Goal: Task Accomplishment & Management: Manage account settings

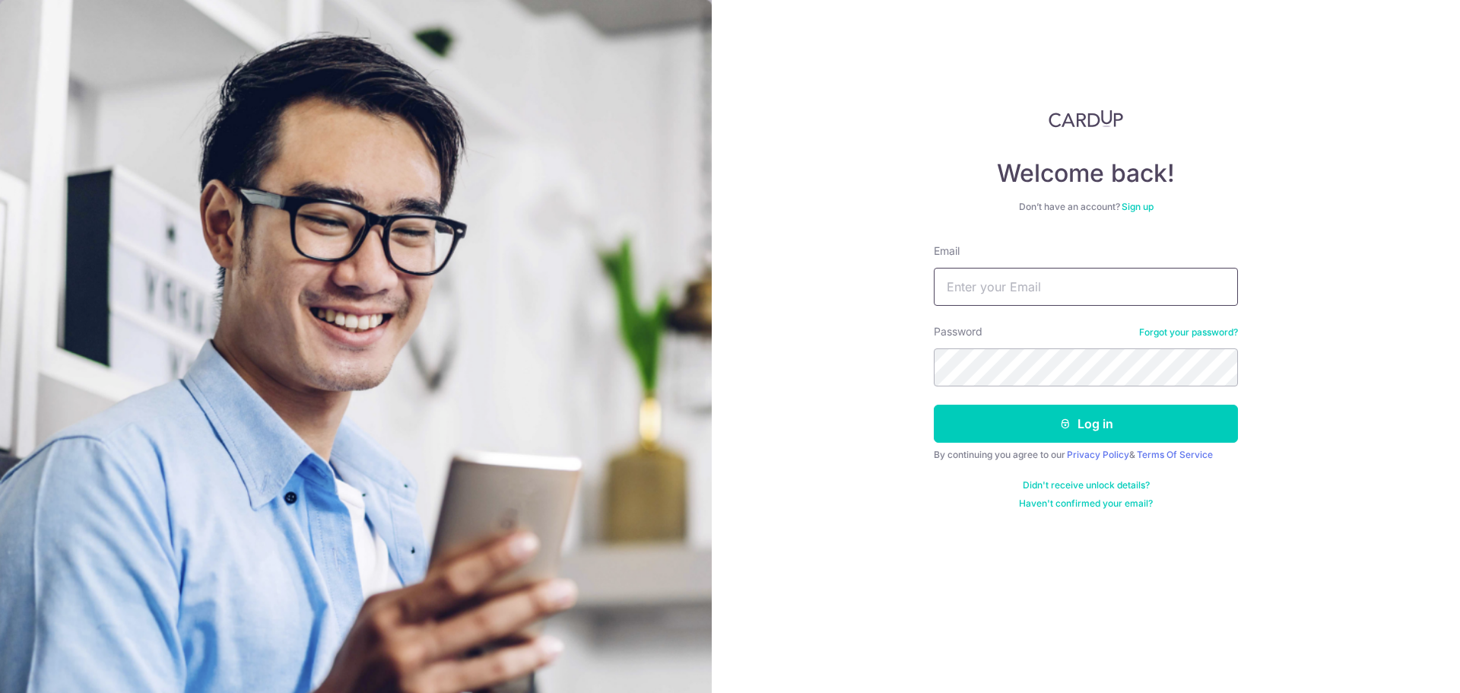
drag, startPoint x: 989, startPoint y: 295, endPoint x: 968, endPoint y: 294, distance: 21.3
click at [989, 295] on input "Email" at bounding box center [1086, 287] width 304 height 38
type input "[EMAIL_ADDRESS][DOMAIN_NAME]"
click at [934, 405] on button "Log in" at bounding box center [1086, 424] width 304 height 38
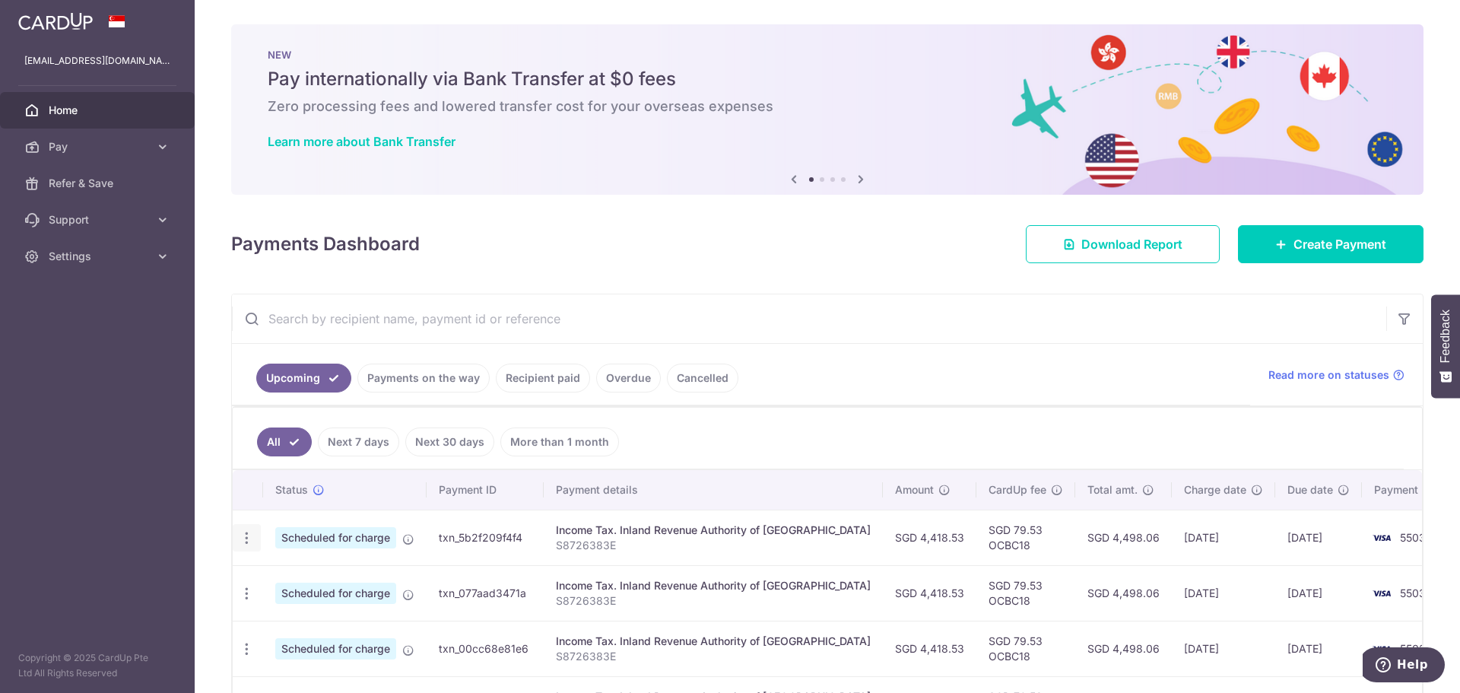
click at [245, 532] on icon "button" at bounding box center [247, 538] width 16 height 16
click at [294, 583] on span "Update payment" at bounding box center [327, 579] width 103 height 18
radio input "true"
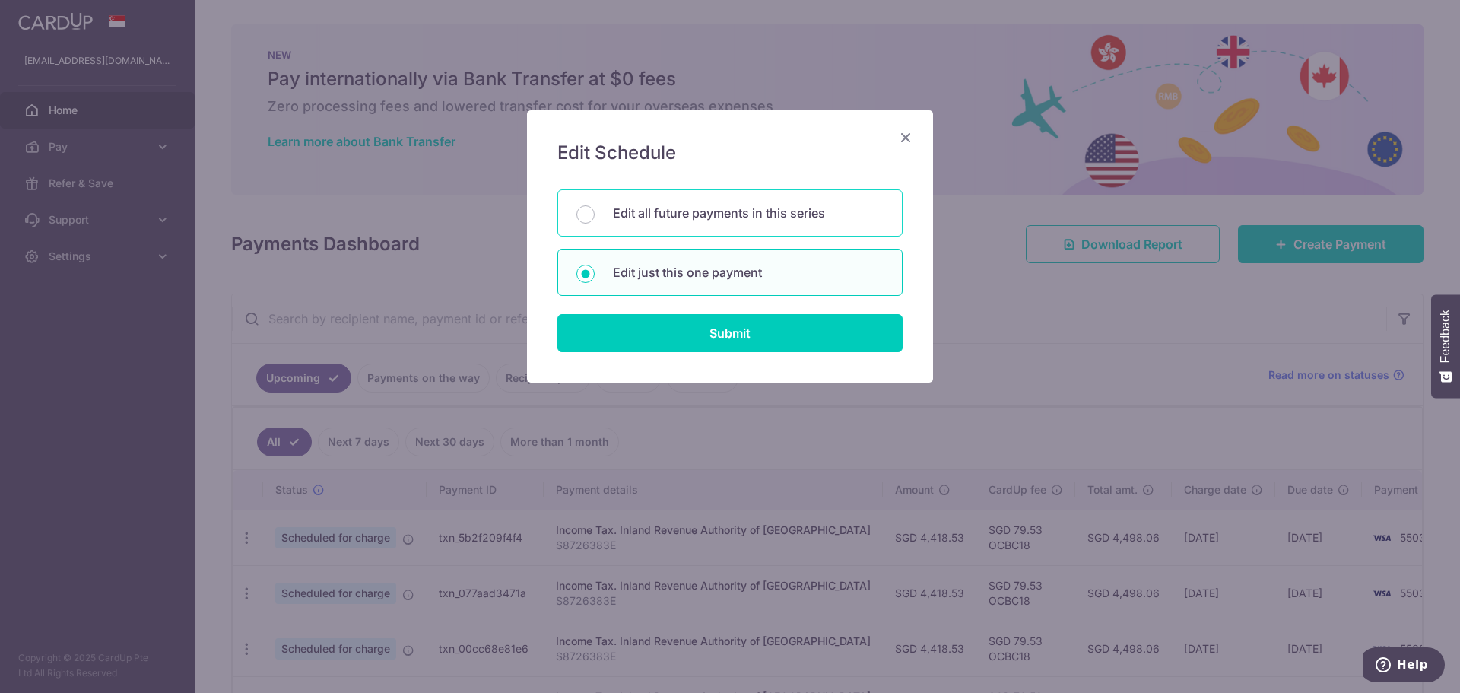
click at [688, 224] on div "Edit all future payments in this series" at bounding box center [730, 212] width 345 height 47
radio input "true"
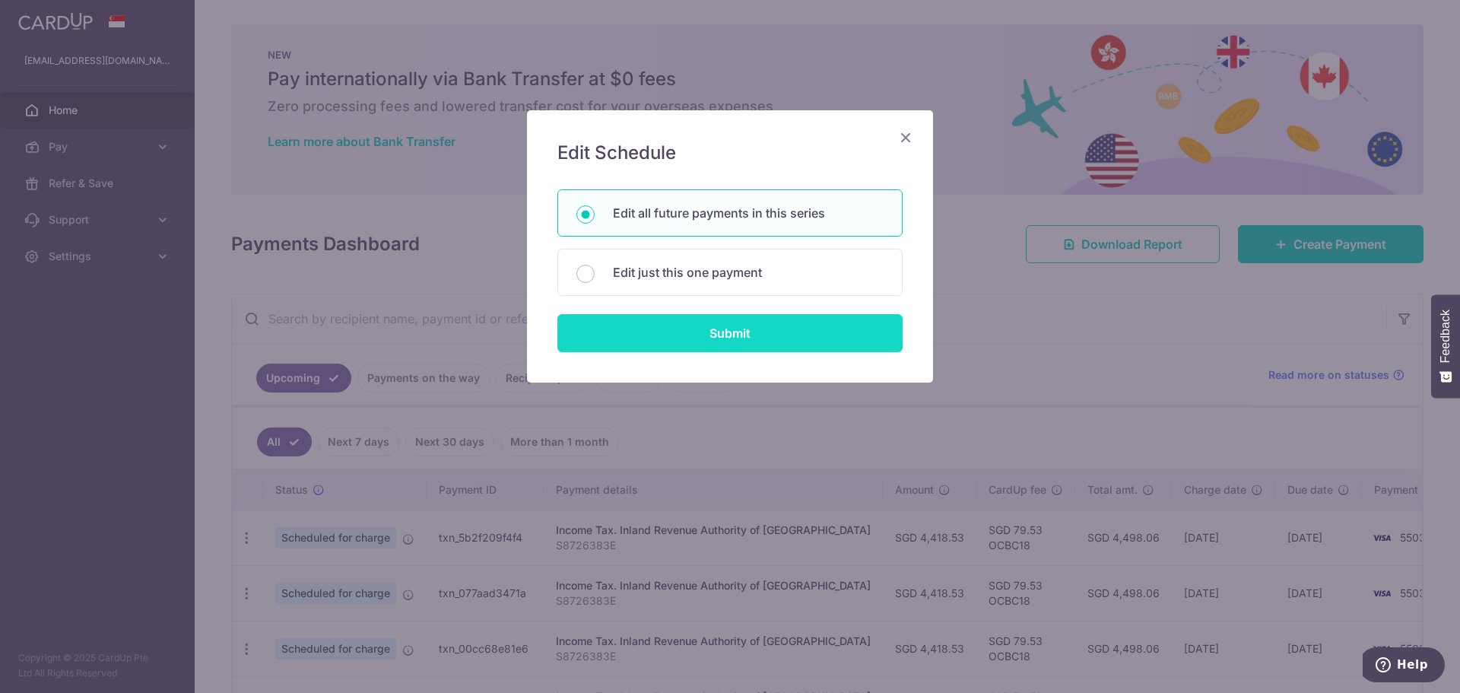
click at [729, 342] on input "Submit" at bounding box center [730, 333] width 345 height 38
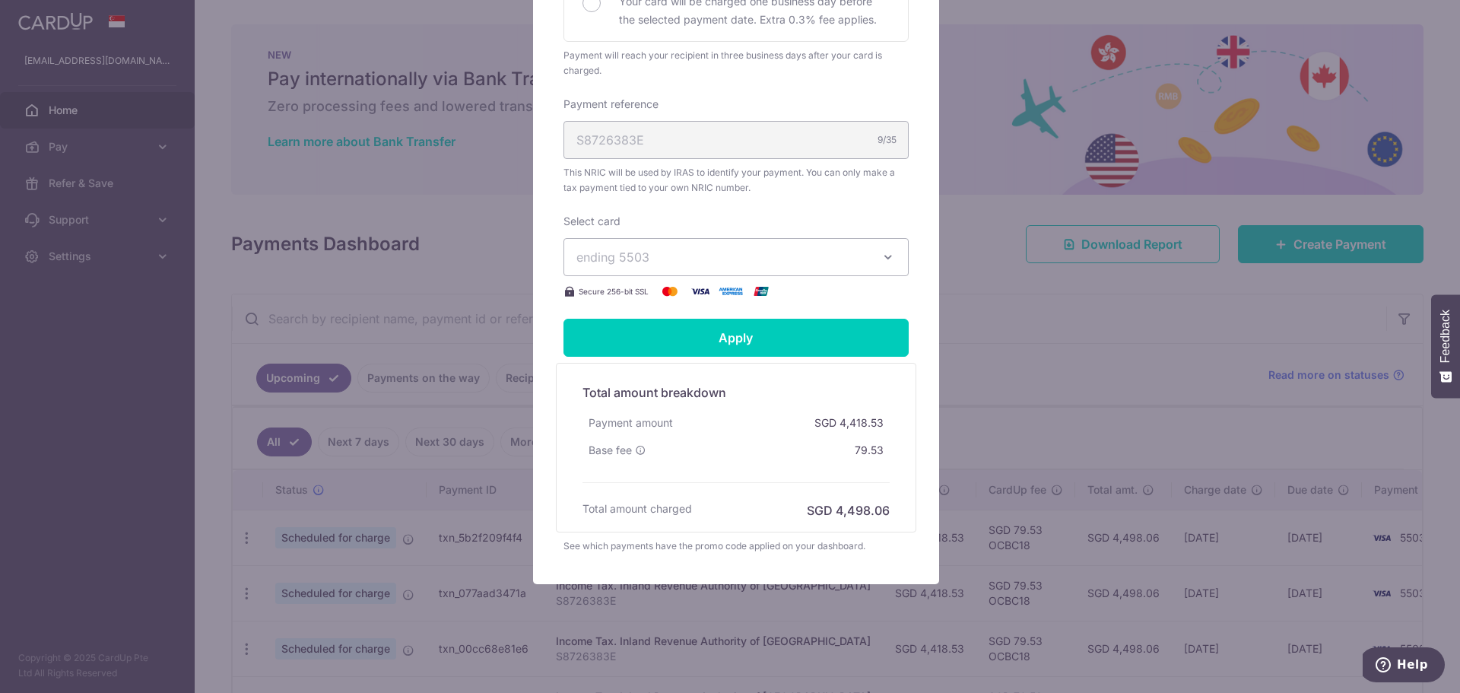
scroll to position [464, 0]
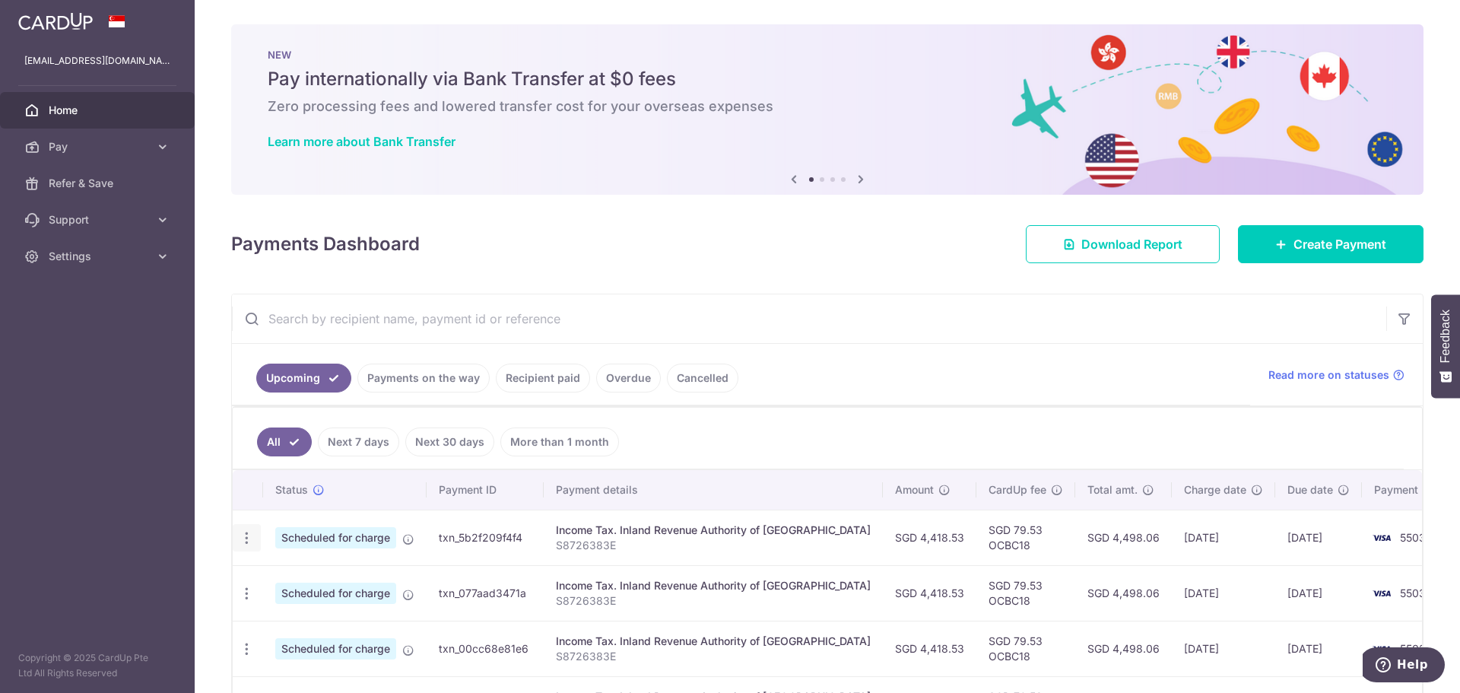
click at [246, 541] on icon "button" at bounding box center [247, 538] width 16 height 16
click at [310, 583] on span "Update payment" at bounding box center [327, 579] width 103 height 18
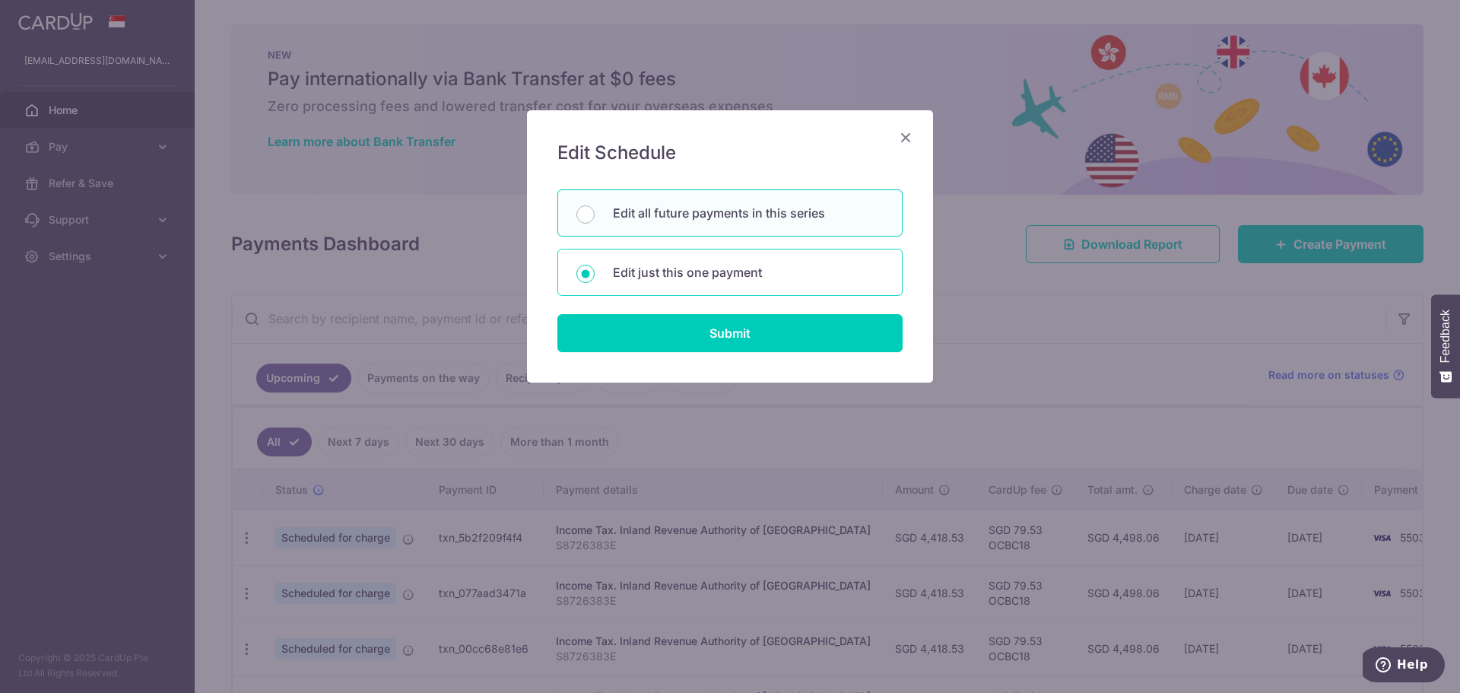
click at [682, 277] on p "Edit just this one payment" at bounding box center [748, 272] width 271 height 18
click at [595, 277] on input "Edit just this one payment" at bounding box center [586, 274] width 18 height 18
radio input "true"
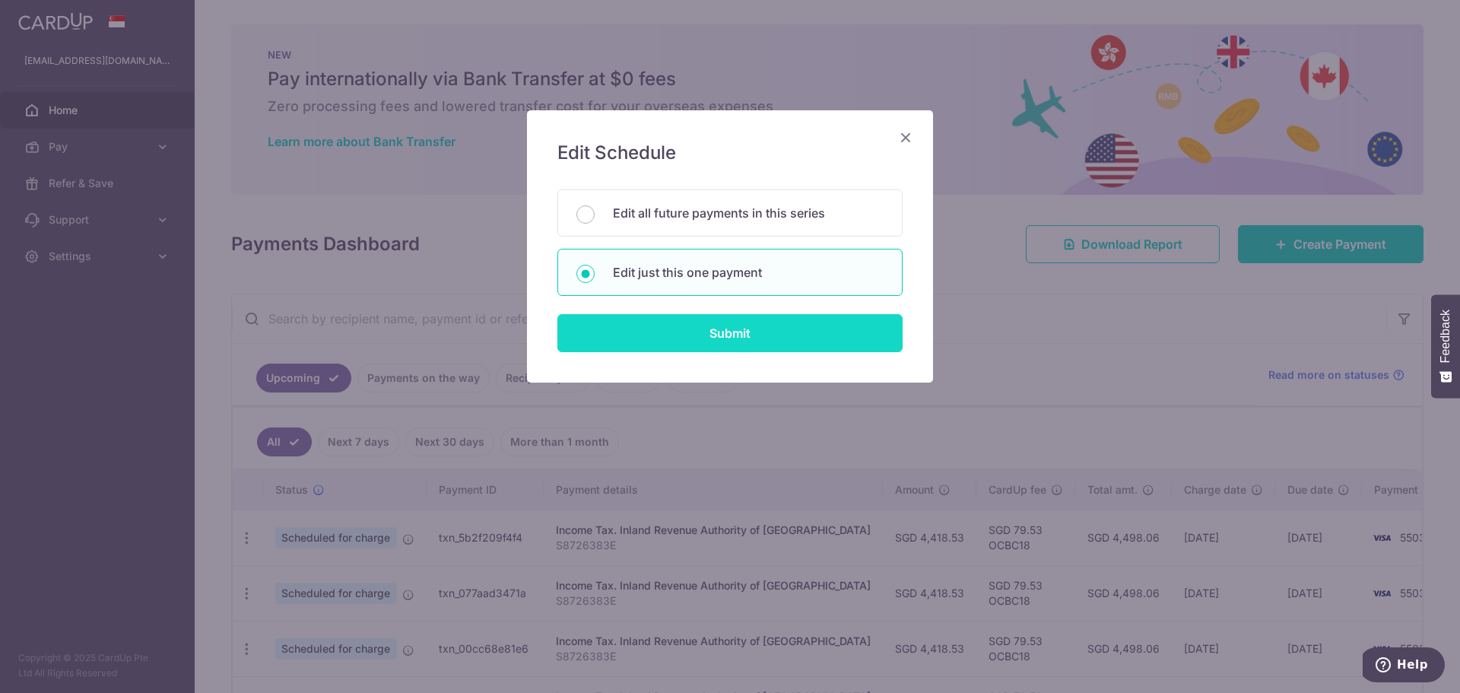
click at [706, 329] on input "Submit" at bounding box center [730, 333] width 345 height 38
radio input "true"
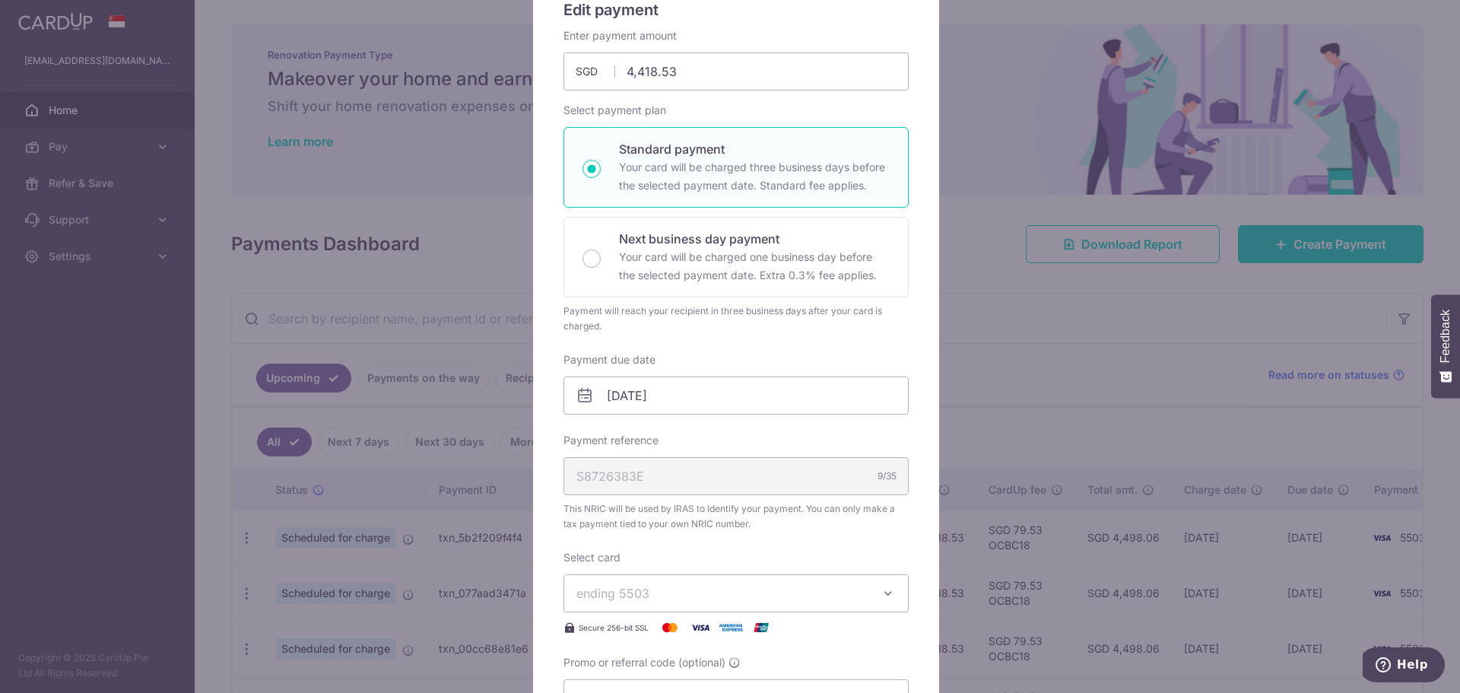
scroll to position [304, 0]
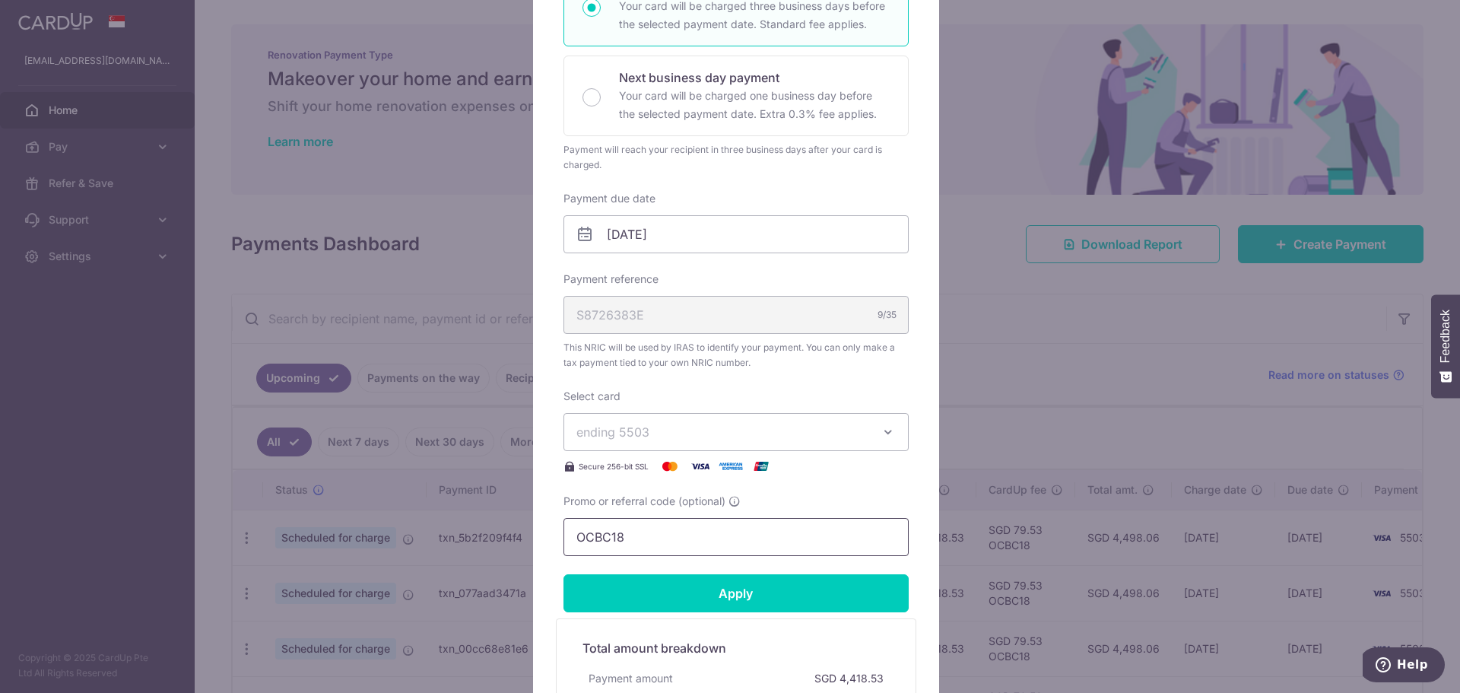
click at [655, 541] on input "OCBC18" at bounding box center [736, 537] width 345 height 38
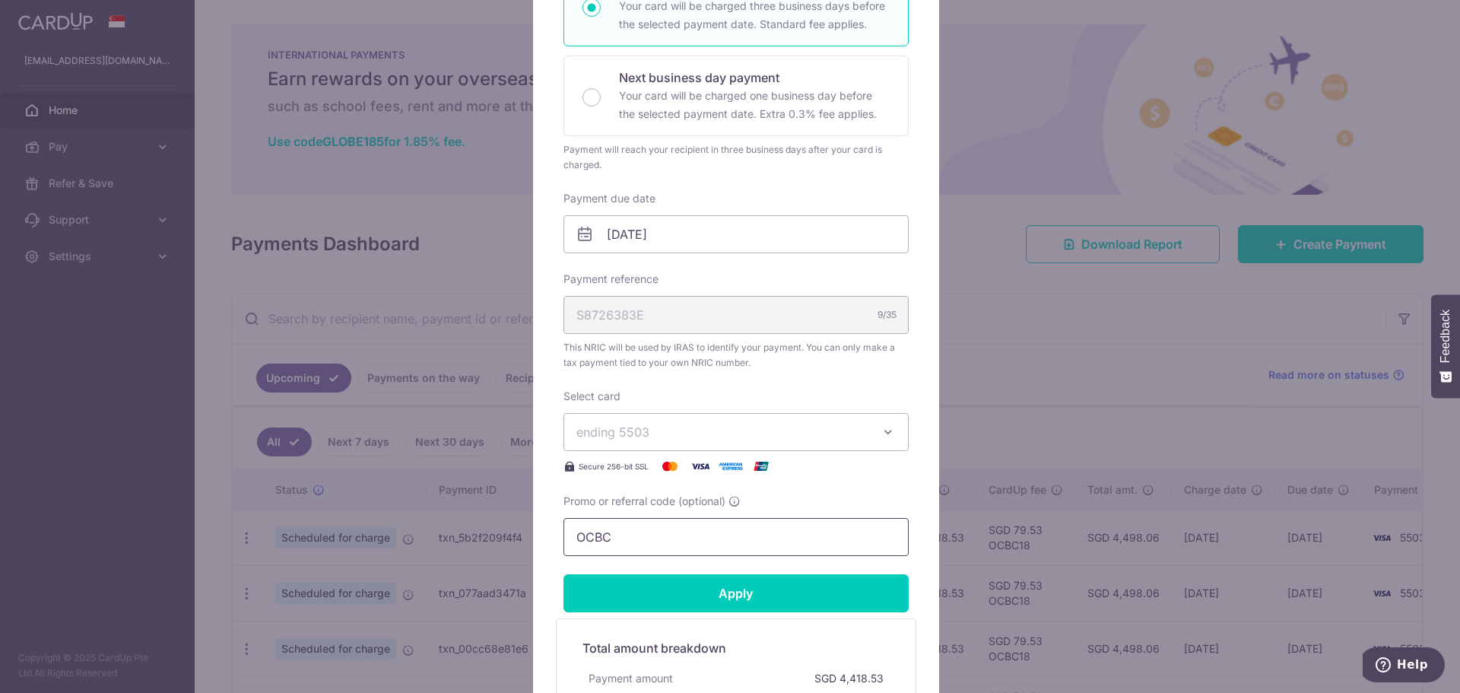
click at [640, 547] on input "OCBC" at bounding box center [736, 537] width 345 height 38
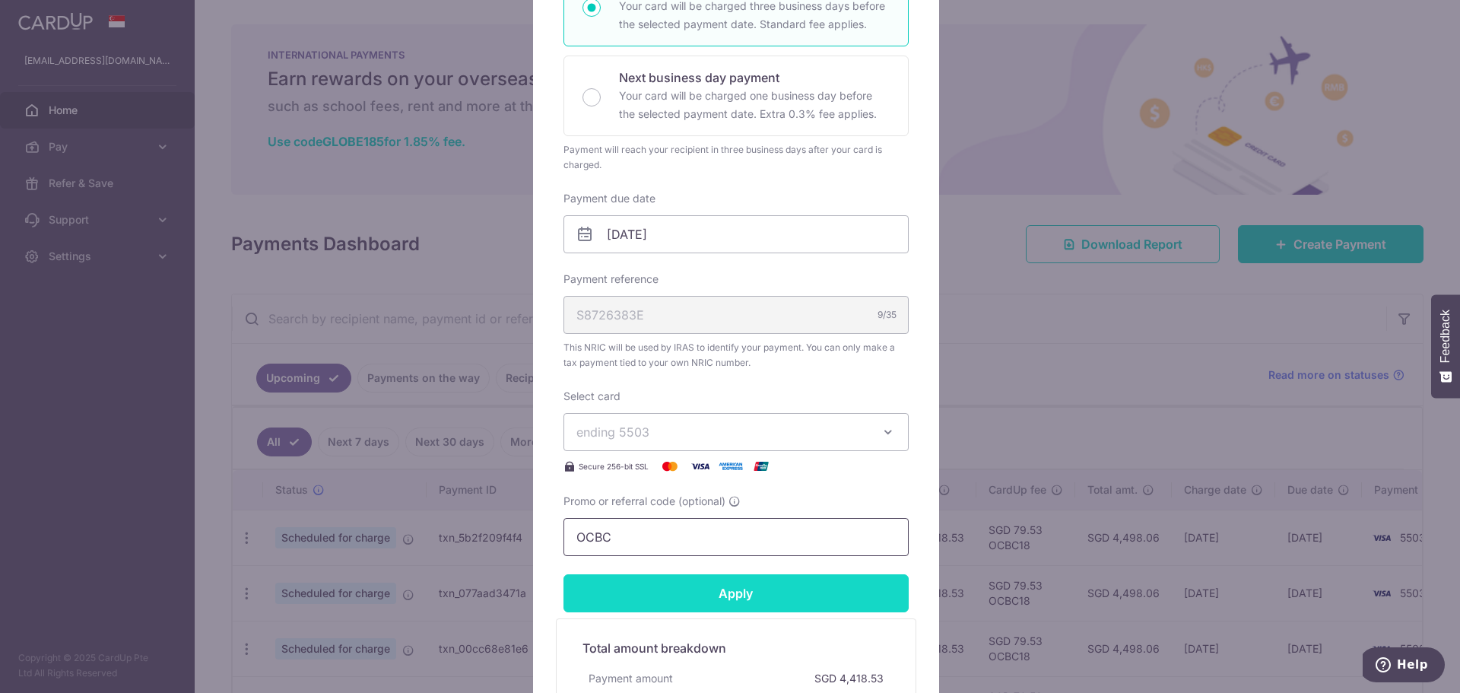
paste input "ocbctax173"
type input "ocbctax173"
click at [674, 595] on input "Apply" at bounding box center [736, 593] width 345 height 38
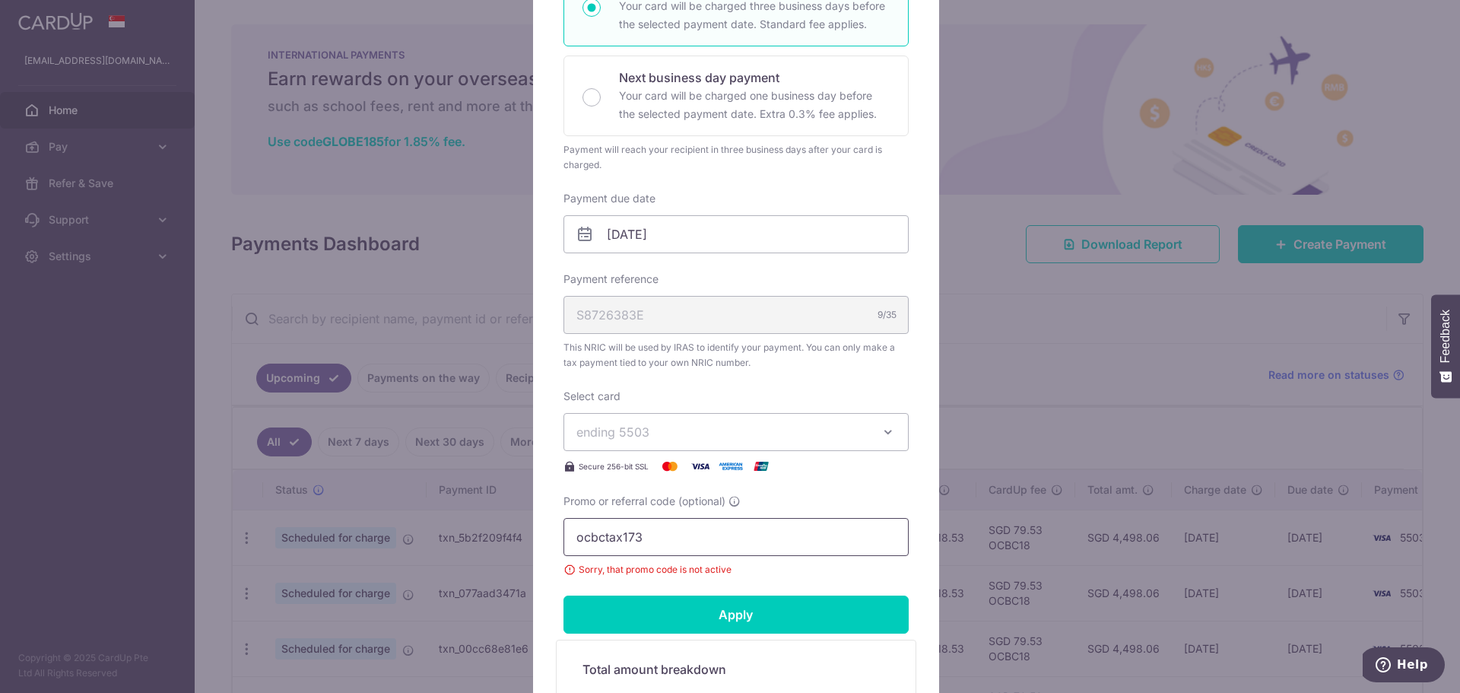
drag, startPoint x: 654, startPoint y: 541, endPoint x: 377, endPoint y: 529, distance: 277.9
click at [377, 530] on div "Edit payment By clicking apply, you will make changes to all 6 payments to Inla…" at bounding box center [730, 346] width 1460 height 693
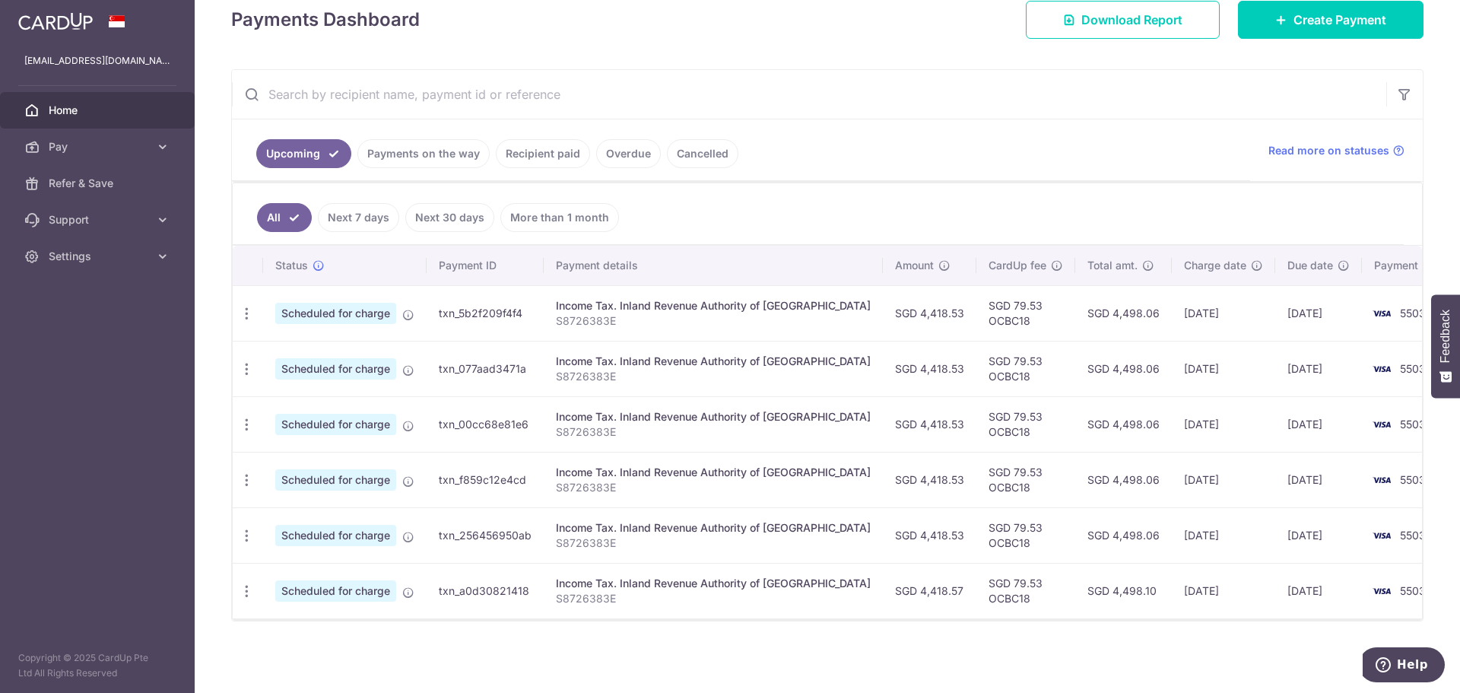
scroll to position [0, 0]
